Goal: Navigation & Orientation: Understand site structure

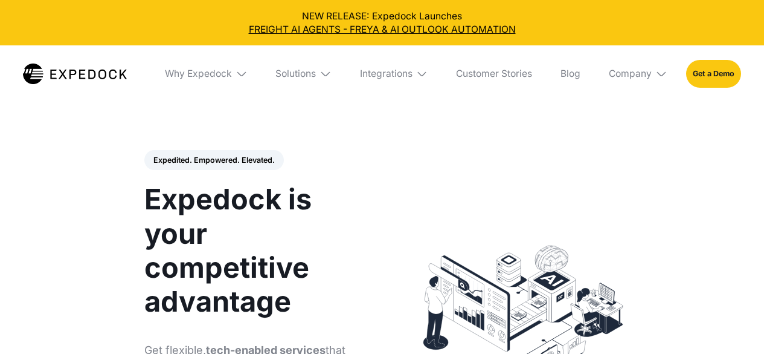
select select
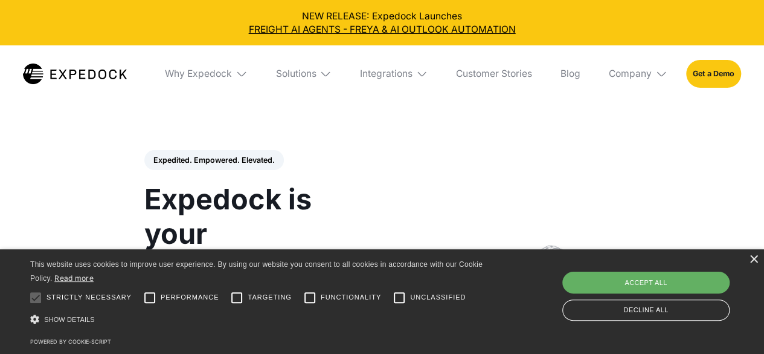
click at [660, 283] on div "Accept all" at bounding box center [646, 282] width 167 height 22
checkbox input "true"
